Goal: Information Seeking & Learning: Check status

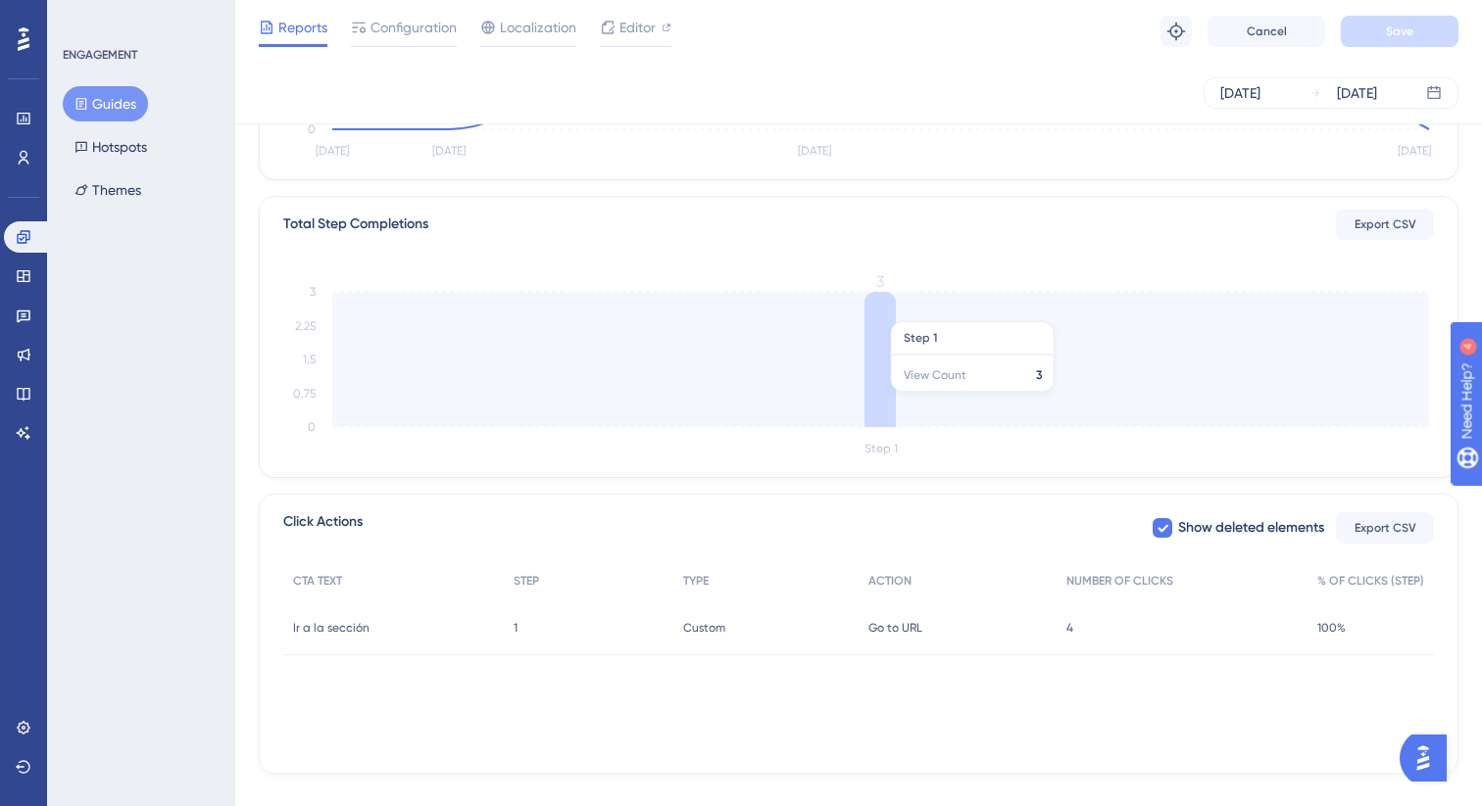
scroll to position [435, 0]
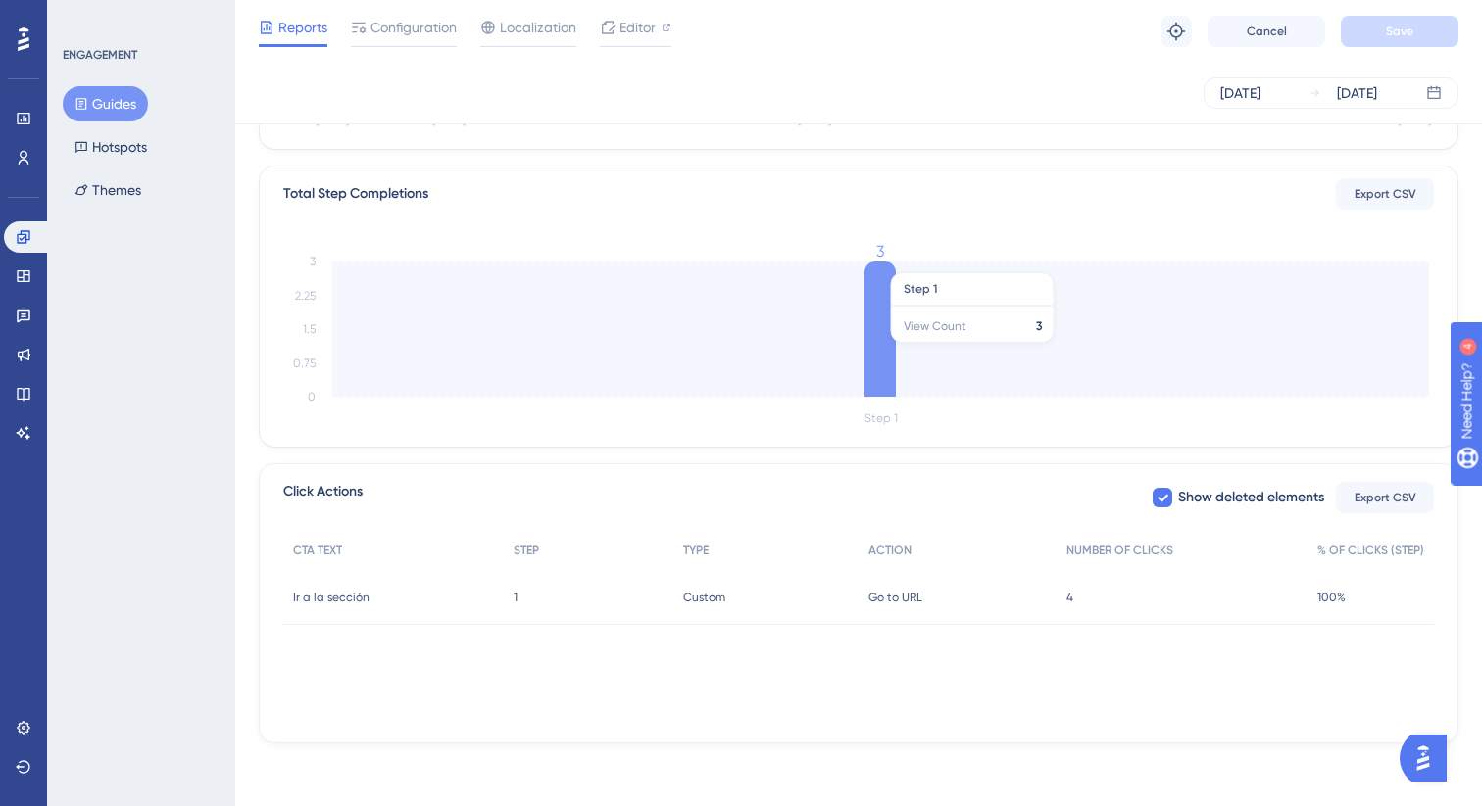
click at [873, 353] on icon at bounding box center [879, 329] width 31 height 135
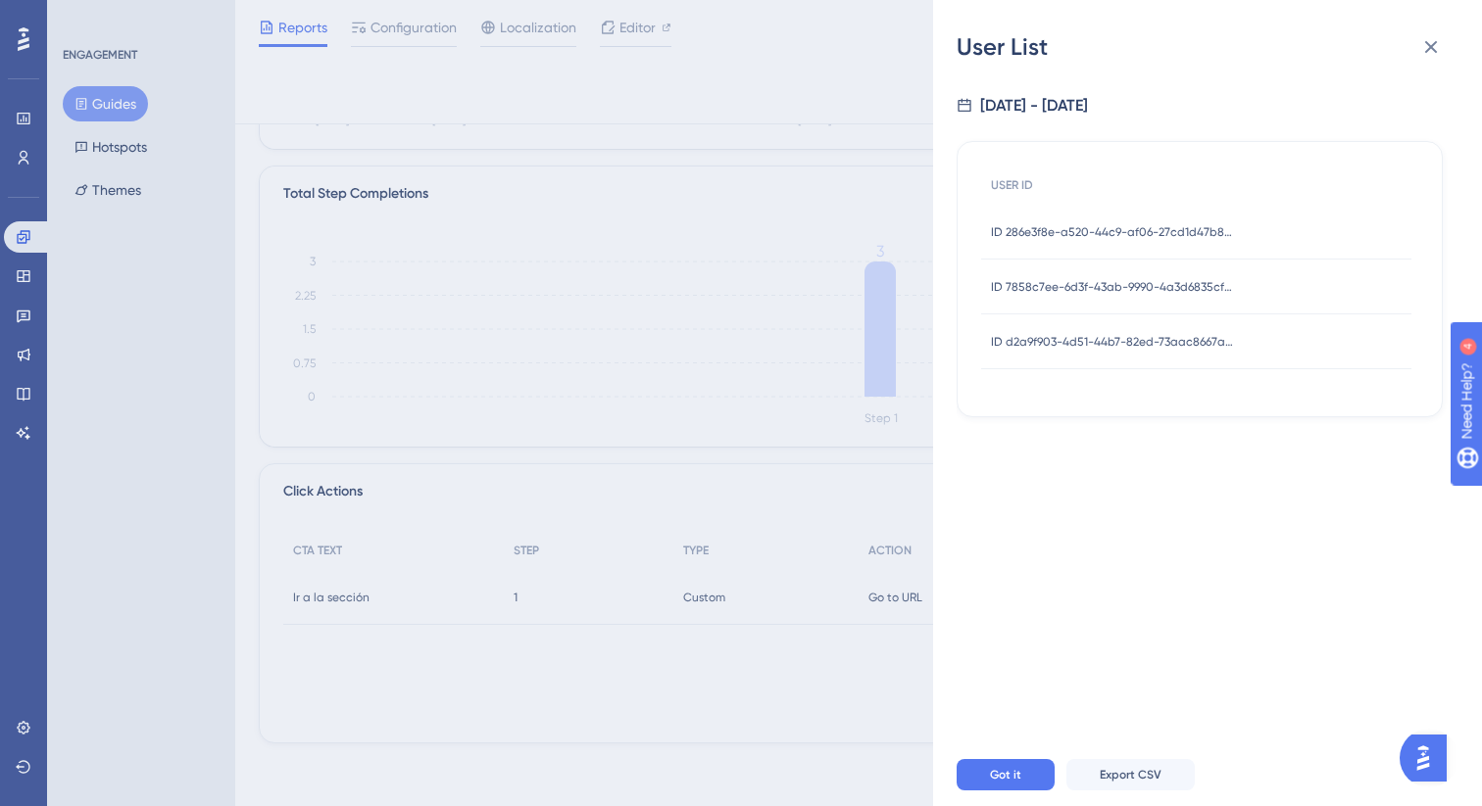
click at [1071, 234] on span "ID 286e3f8e-a520-44c9-af06-27cd1d47b808" at bounding box center [1113, 232] width 245 height 16
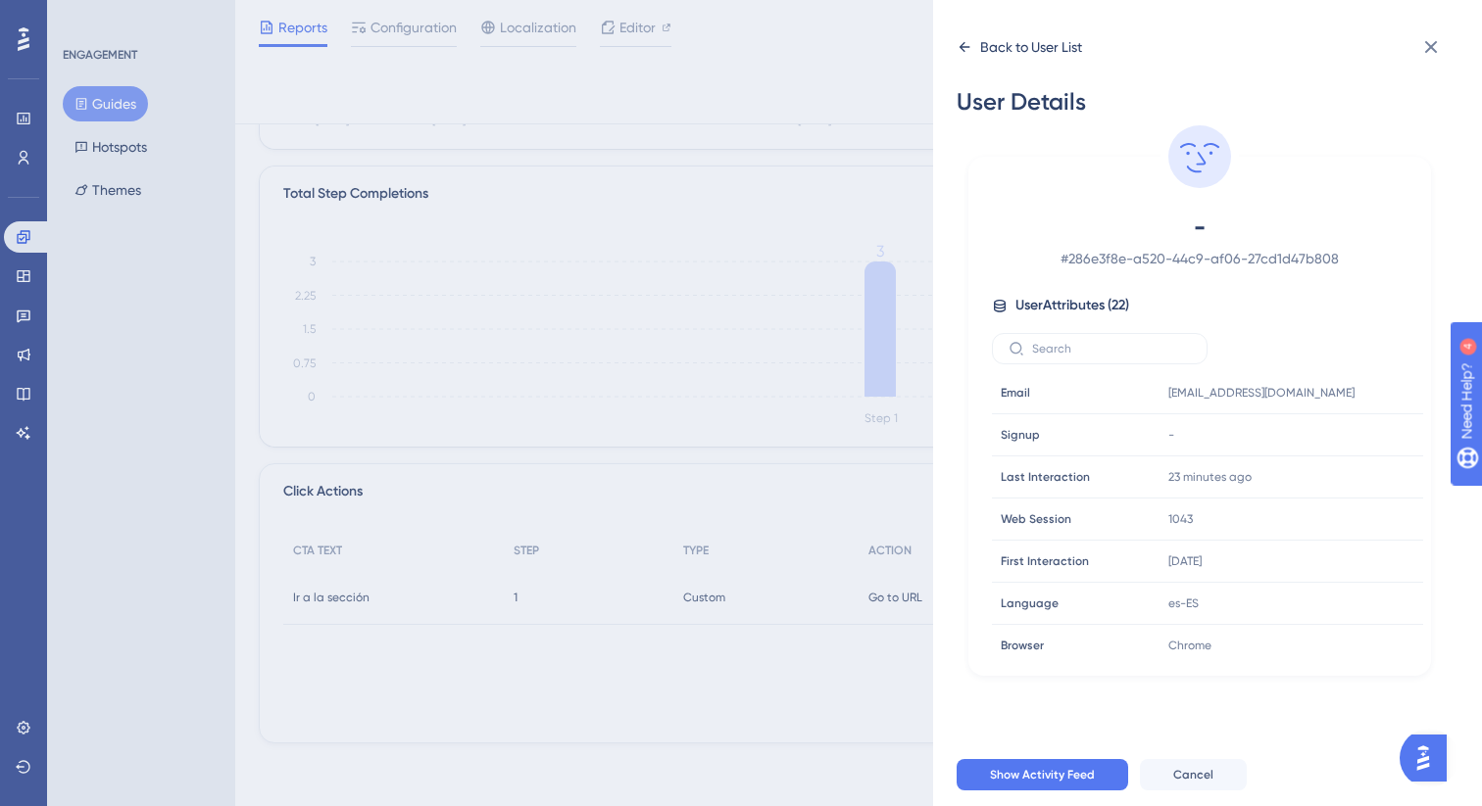
click at [970, 55] on div "Back to User List" at bounding box center [1018, 46] width 125 height 31
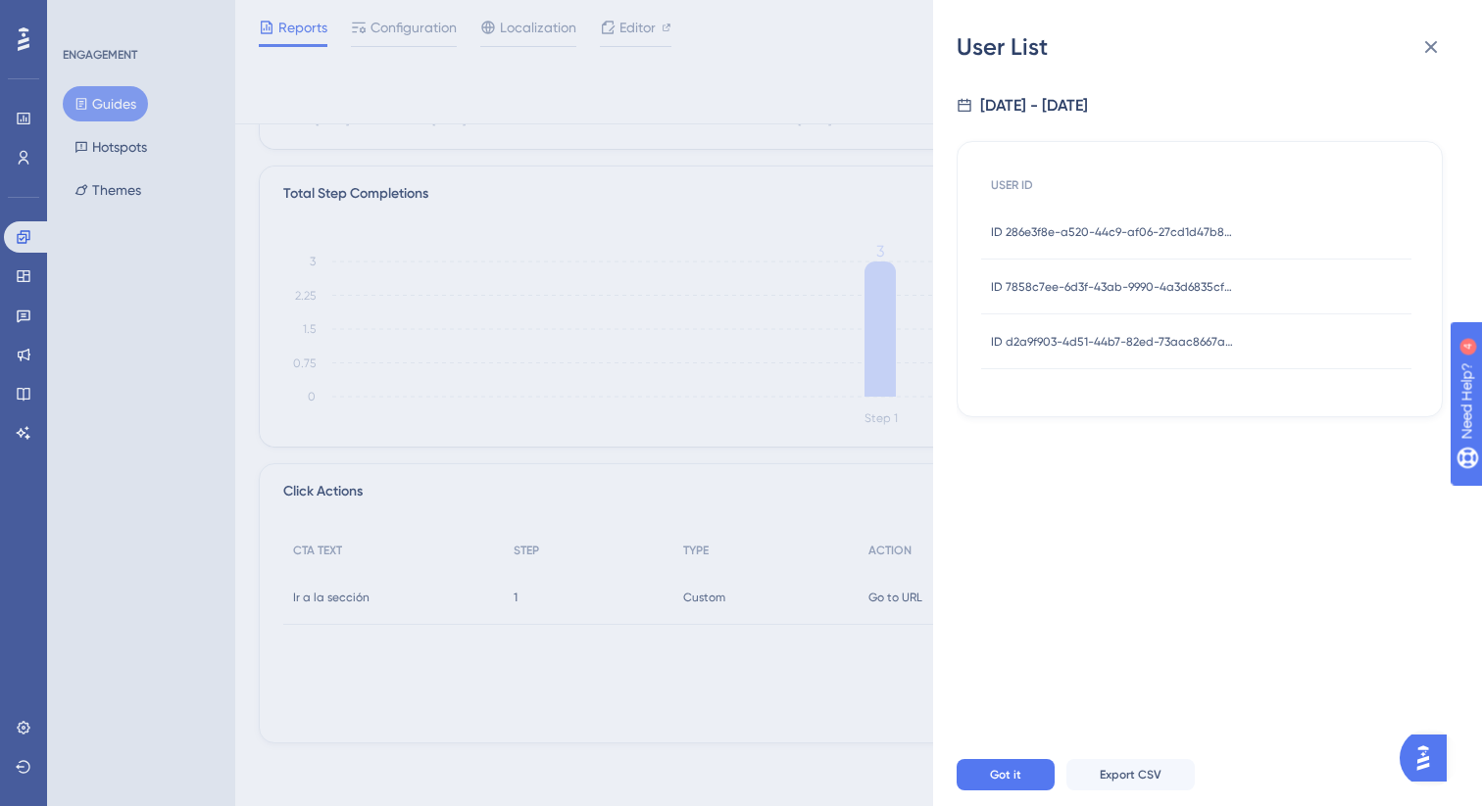
click at [1090, 293] on span "ID 7858c7ee-6d3f-43ab-9990-4a3d6835cf28" at bounding box center [1113, 287] width 245 height 16
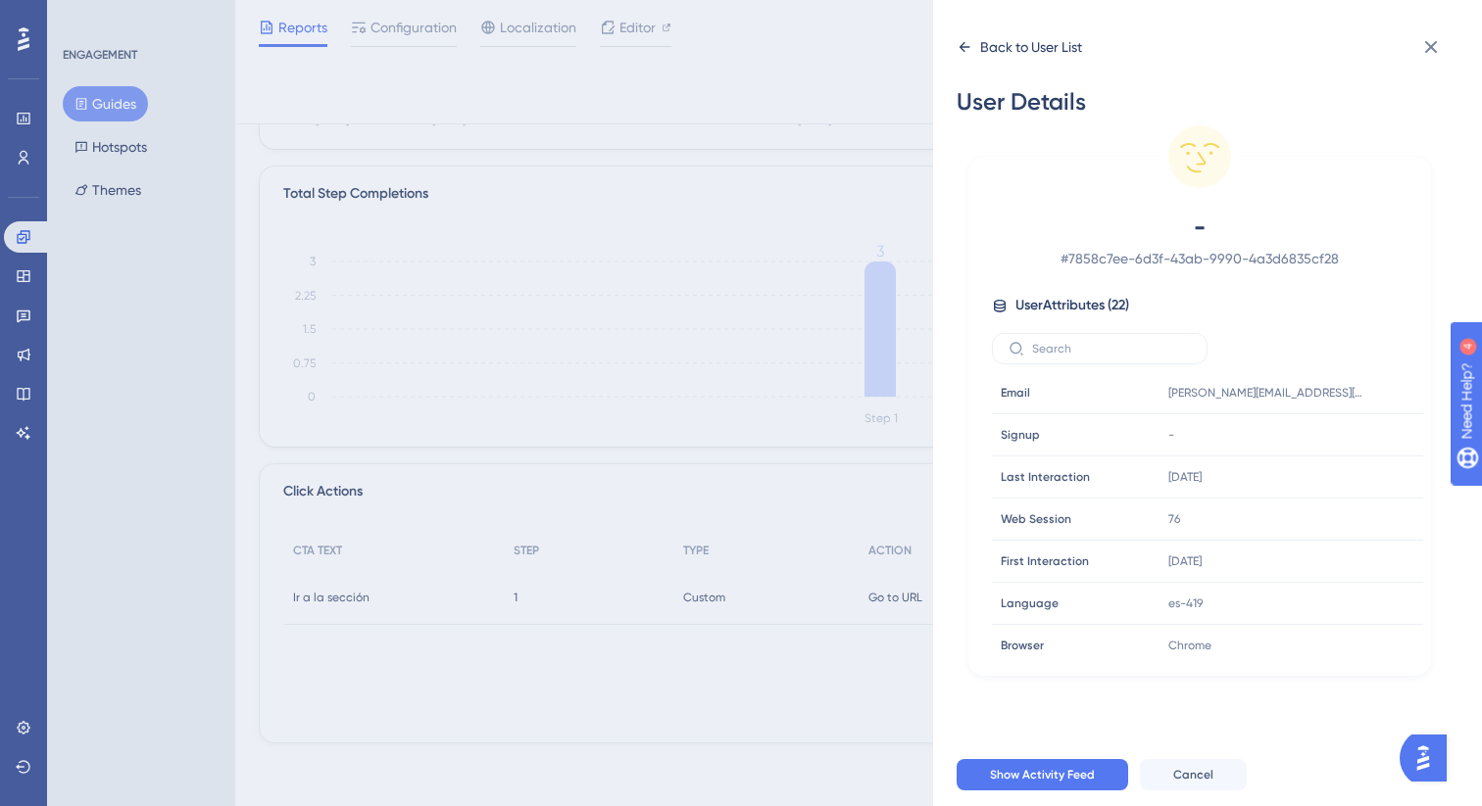
click at [964, 43] on icon at bounding box center [964, 47] width 11 height 10
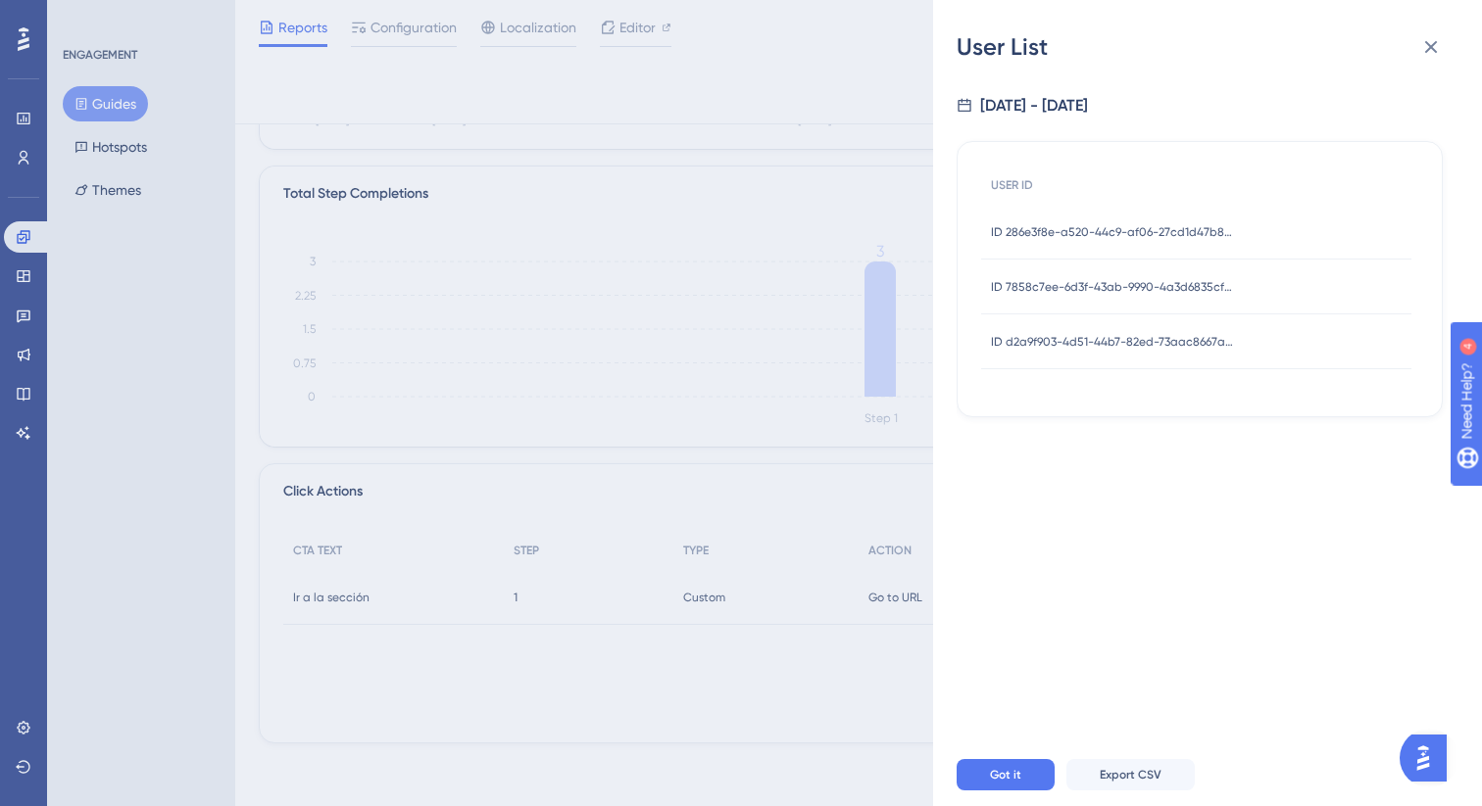
click at [1107, 350] on div "ID d2a9f903-4d51-44b7-82ed-73aac8667a5b ID d2a9f903-4d51-44b7-82ed-73aac8667a5b" at bounding box center [1113, 342] width 245 height 55
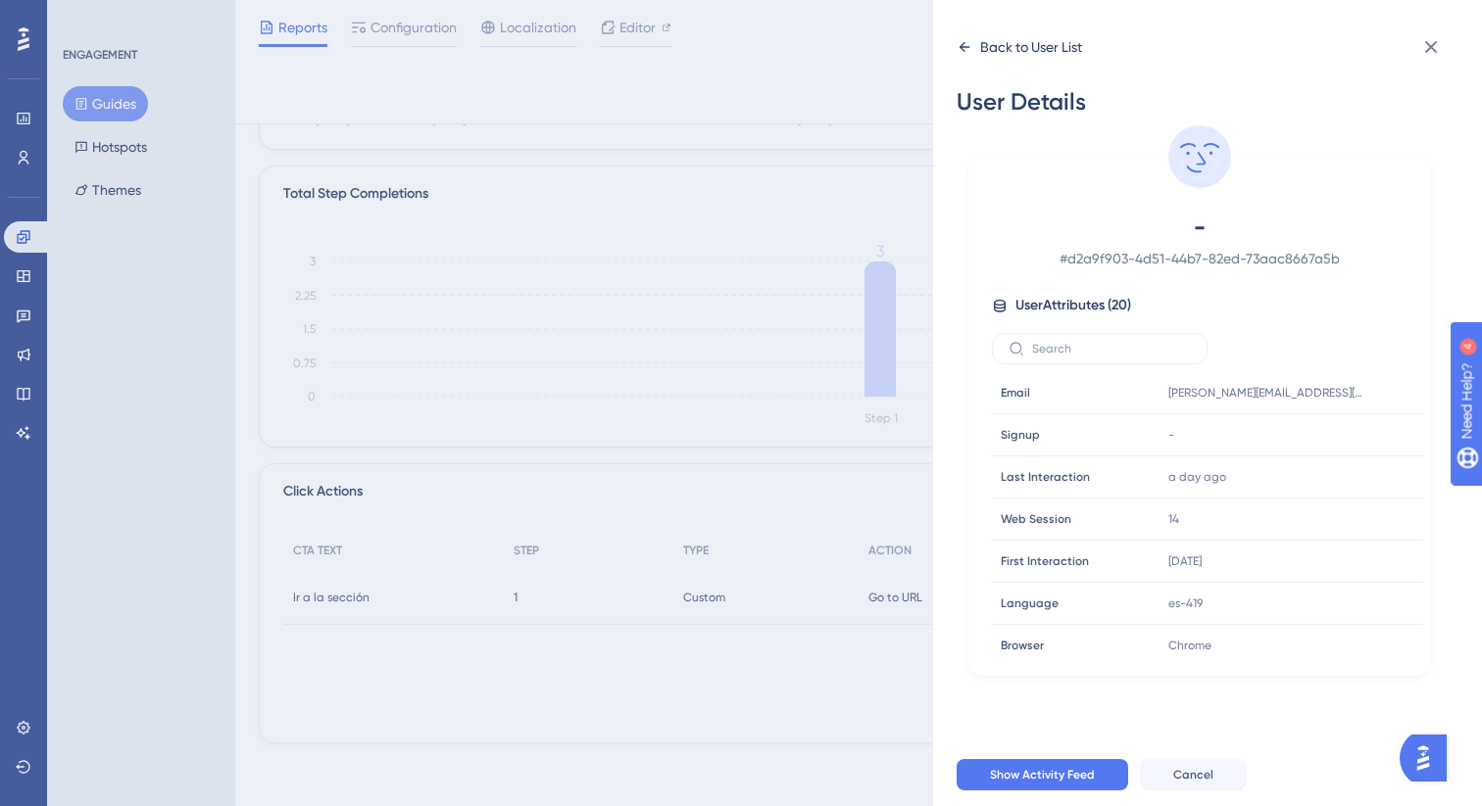
click at [964, 53] on icon at bounding box center [964, 47] width 16 height 16
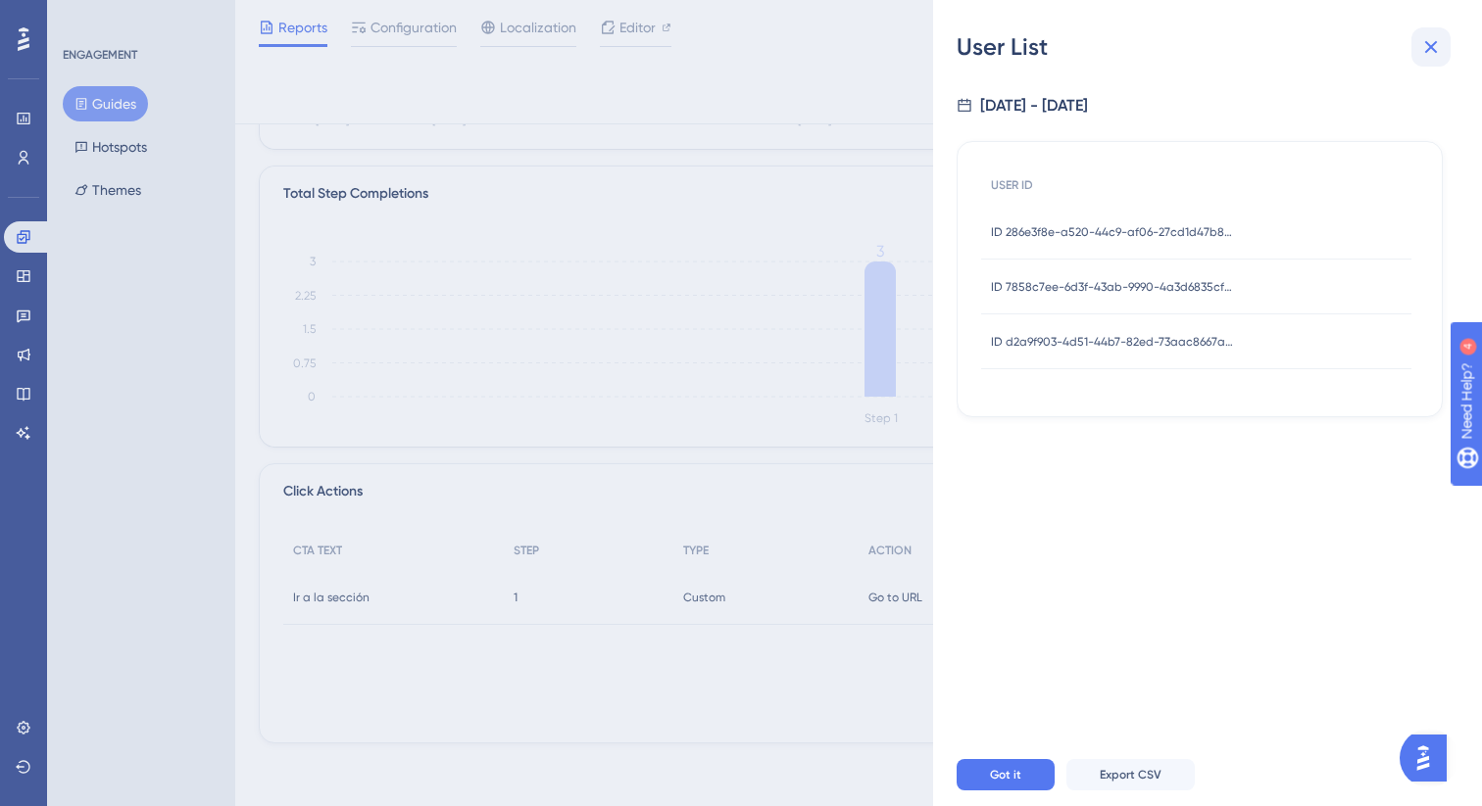
click at [1427, 47] on icon at bounding box center [1431, 47] width 24 height 24
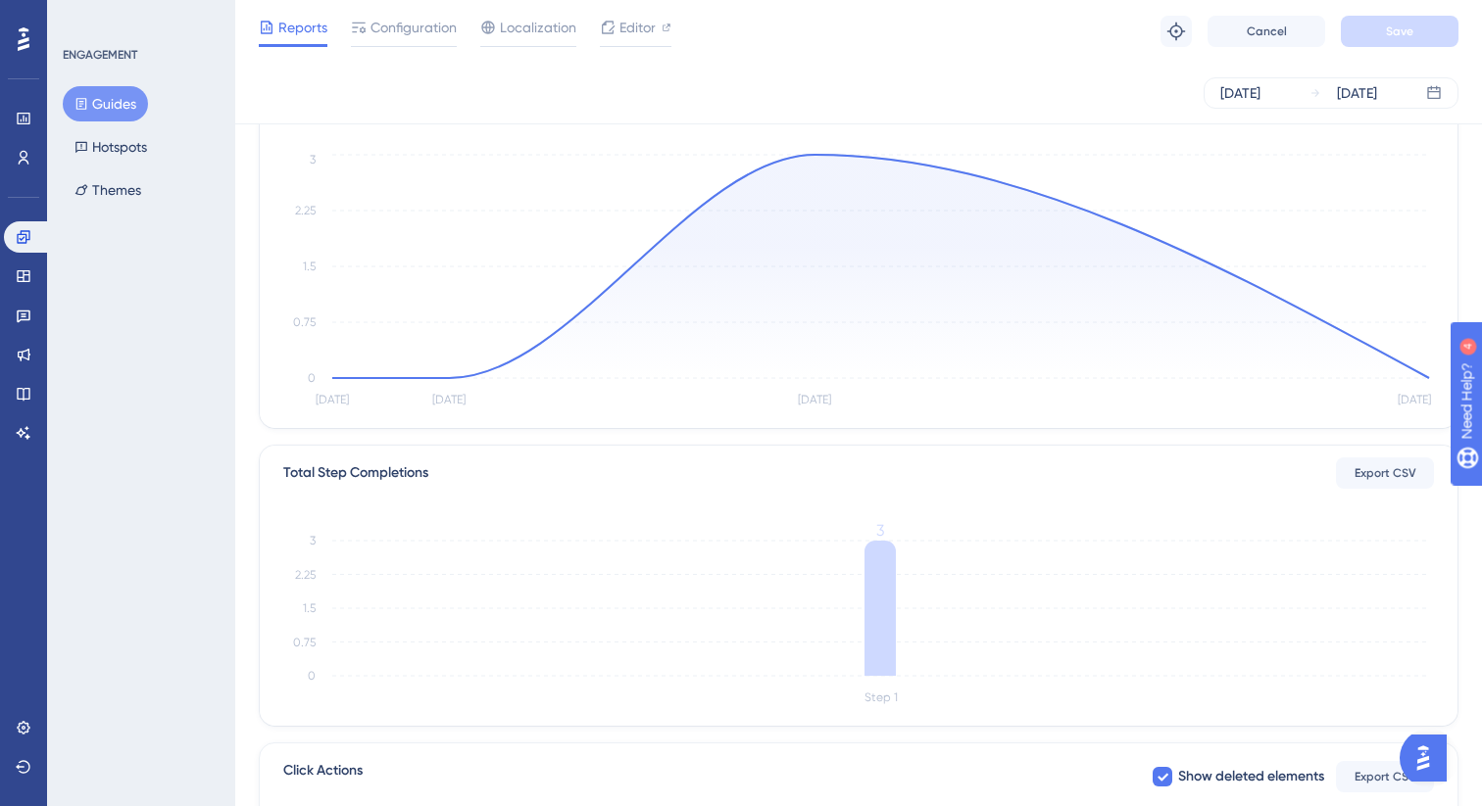
scroll to position [24, 0]
